Goal: Use online tool/utility: Utilize a website feature to perform a specific function

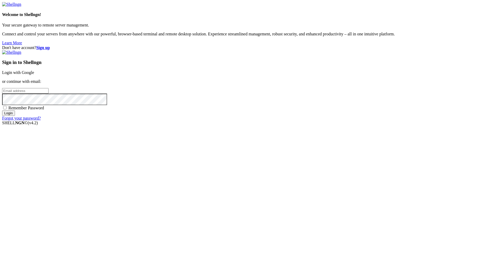
click at [34, 75] on link "Login with Google" at bounding box center [18, 72] width 32 height 4
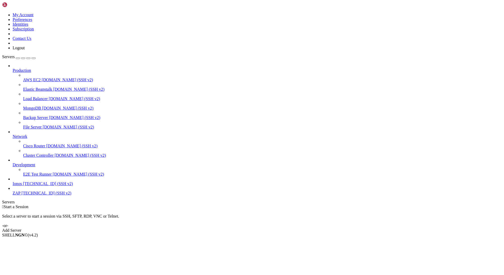
click at [41, 196] on span "[TECHNICAL_ID] (SSH v2)" at bounding box center [47, 193] width 50 height 4
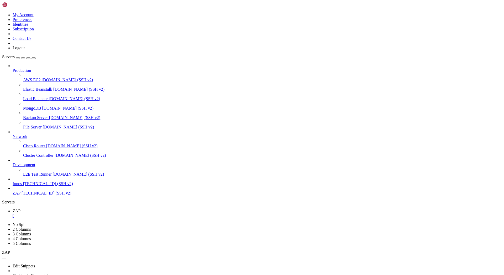
drag, startPoint x: 70, startPoint y: 538, endPoint x: 65, endPoint y: 539, distance: 5.1
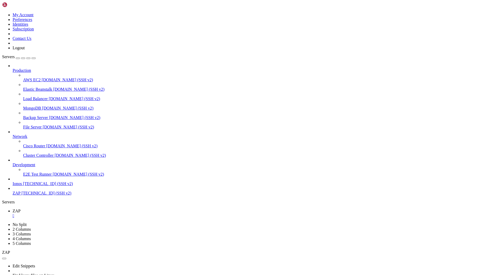
scroll to position [2700, 0]
drag, startPoint x: 60, startPoint y: 539, endPoint x: 45, endPoint y: 535, distance: 15.7
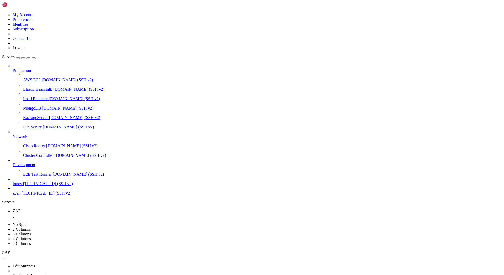
scroll to position [3222, 0]
drag, startPoint x: 66, startPoint y: 538, endPoint x: 56, endPoint y: 538, distance: 10.0
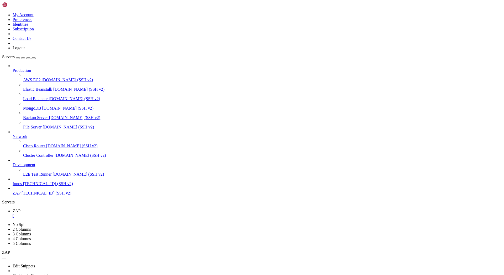
scroll to position [3240, 0]
drag, startPoint x: 74, startPoint y: 539, endPoint x: 61, endPoint y: 539, distance: 12.9
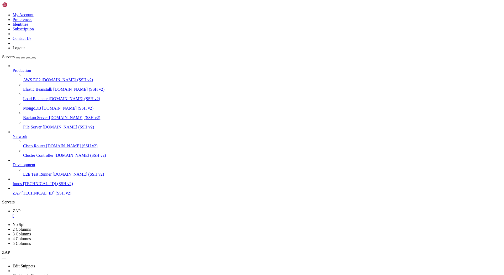
drag, startPoint x: 12, startPoint y: 516, endPoint x: 153, endPoint y: 517, distance: 141.0
drag, startPoint x: 66, startPoint y: 537, endPoint x: 50, endPoint y: 537, distance: 16.3
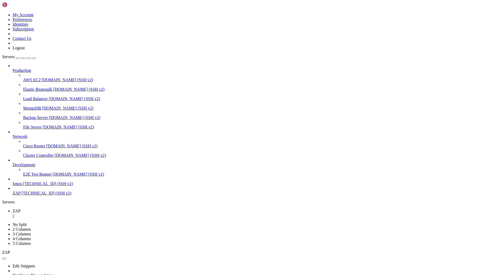
scroll to position [3325, 0]
drag, startPoint x: 77, startPoint y: 541, endPoint x: 63, endPoint y: 538, distance: 14.4
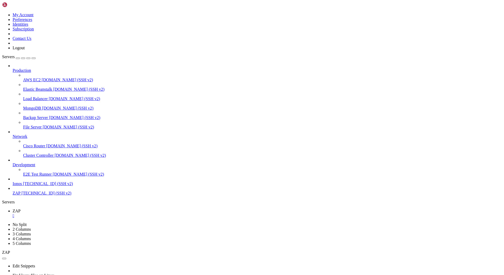
scroll to position [3851, 0]
